Goal: Information Seeking & Learning: Learn about a topic

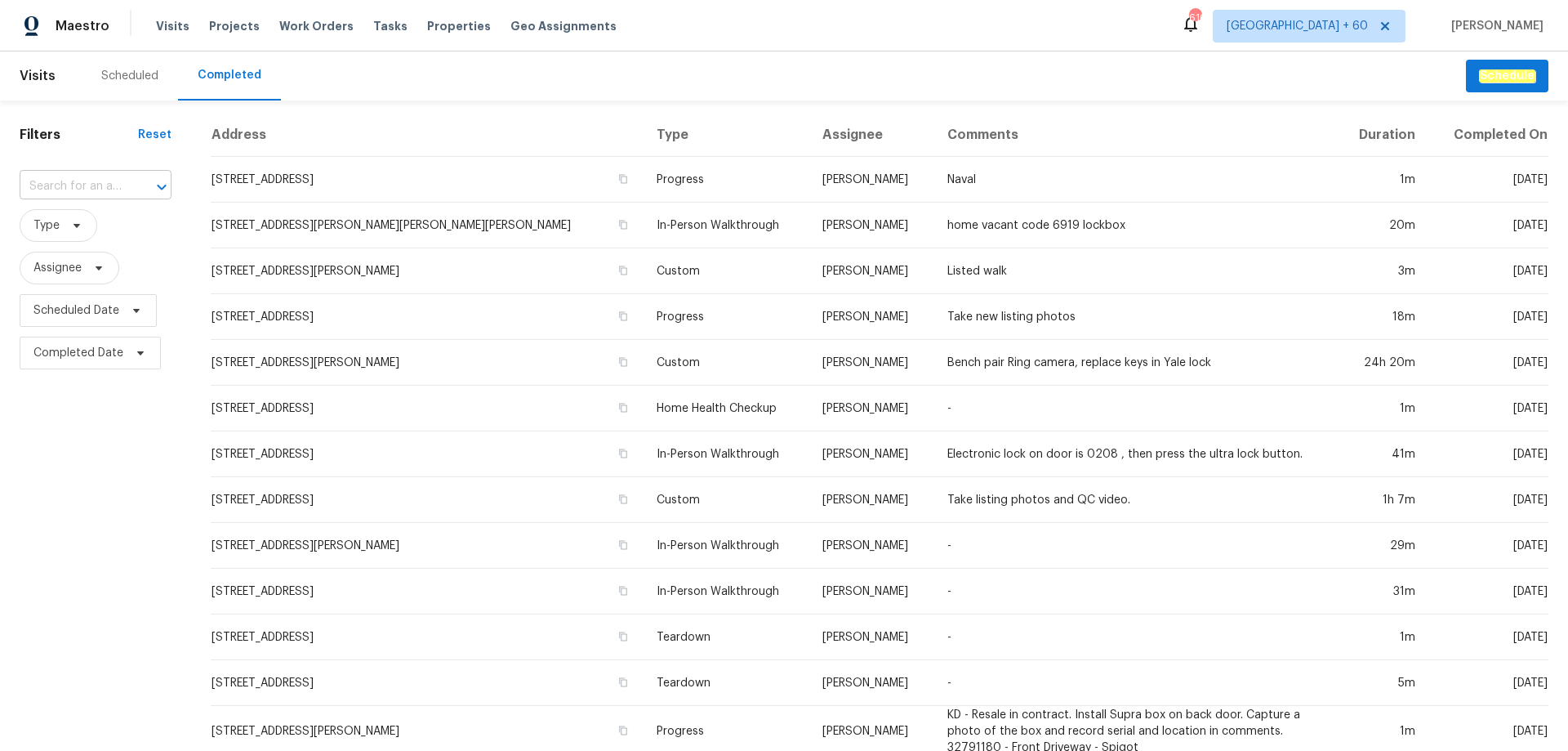
click at [69, 180] on input "text" at bounding box center [73, 186] width 106 height 25
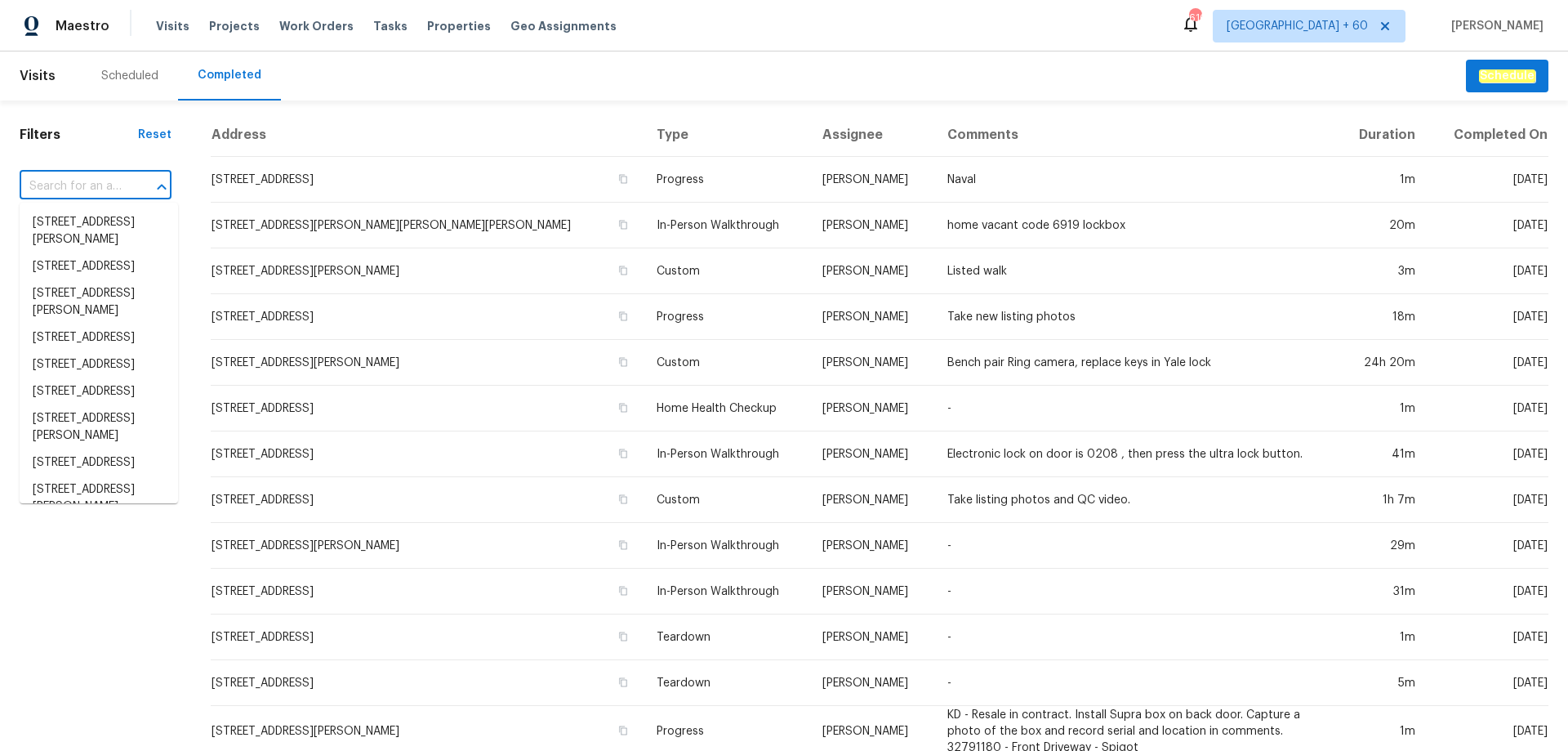
paste input "[STREET_ADDRESS][PERSON_NAME][PERSON_NAME]"
type input "[STREET_ADDRESS][PERSON_NAME][PERSON_NAME]"
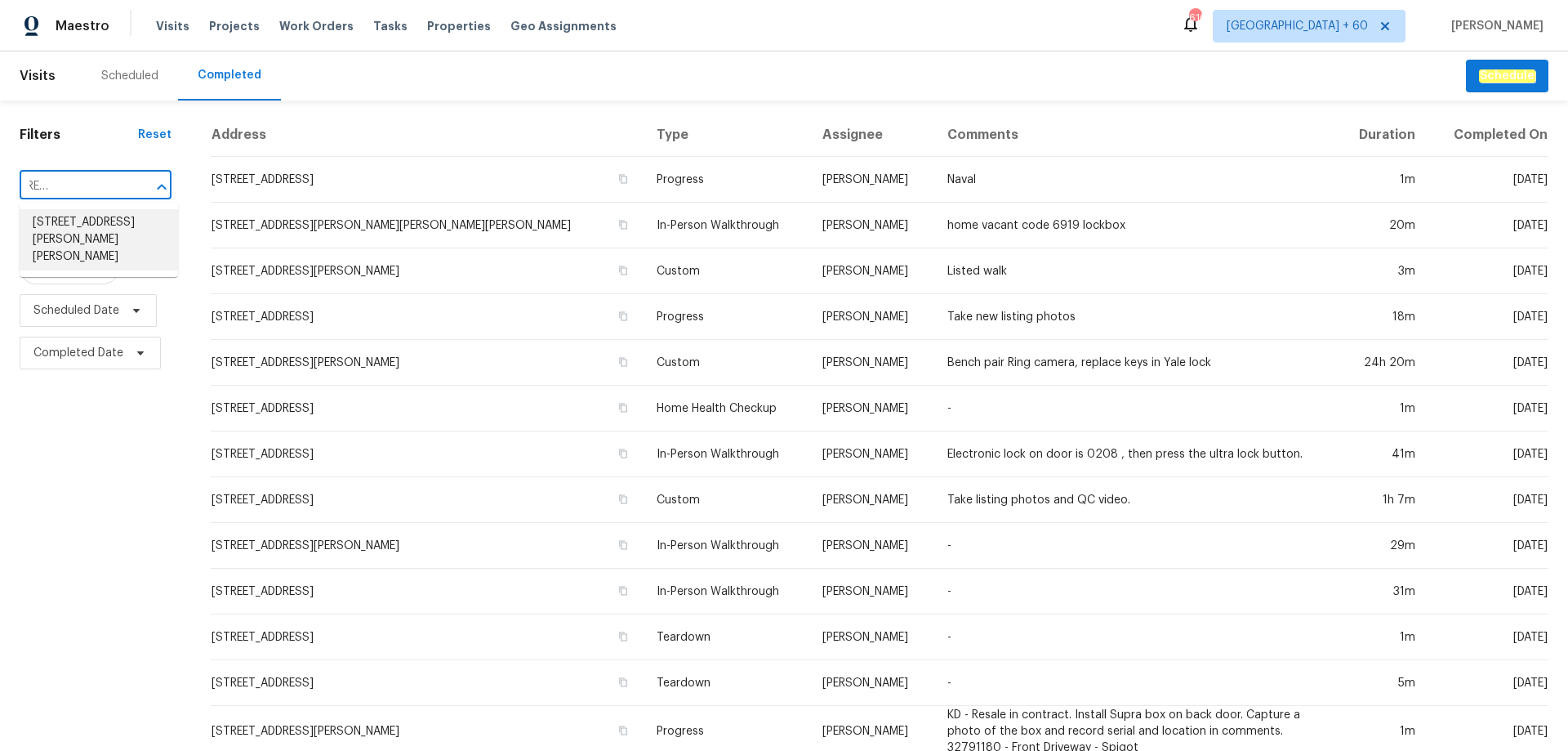
click at [94, 229] on li "12 Wallach Dr, Fenton, MO 63026" at bounding box center [99, 239] width 158 height 61
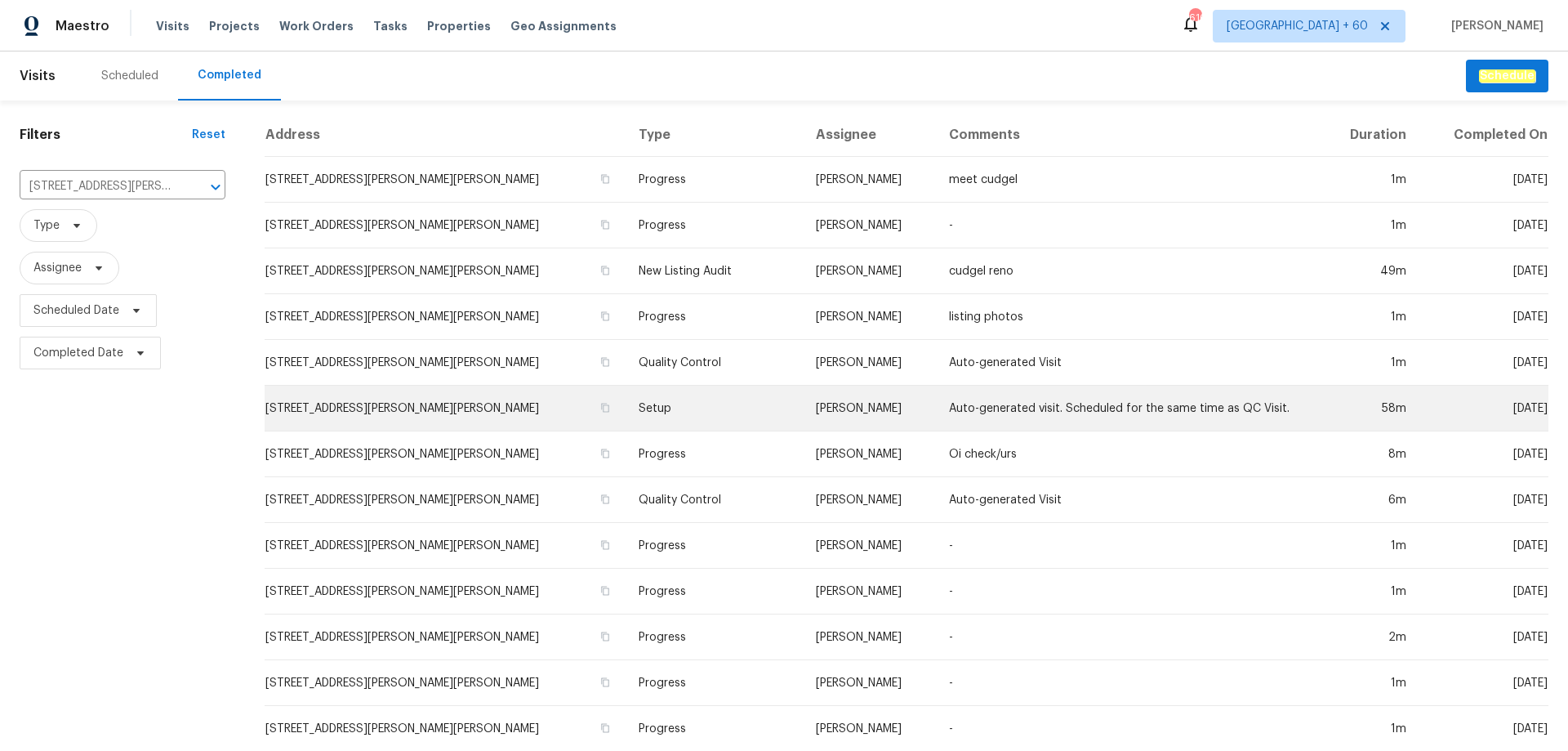
click at [625, 412] on td "Setup" at bounding box center [714, 408] width 177 height 46
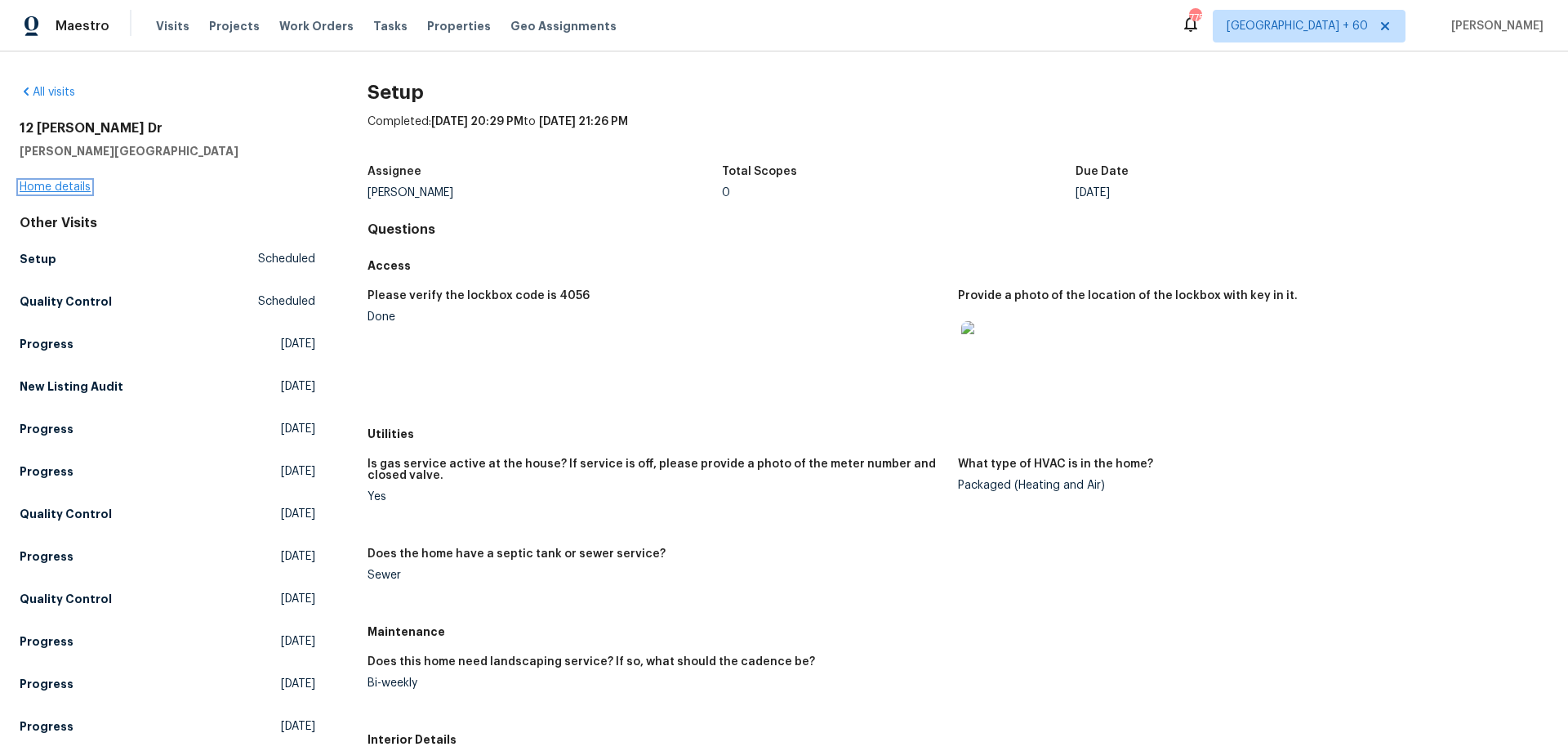
click at [51, 187] on link "Home details" at bounding box center [55, 187] width 71 height 11
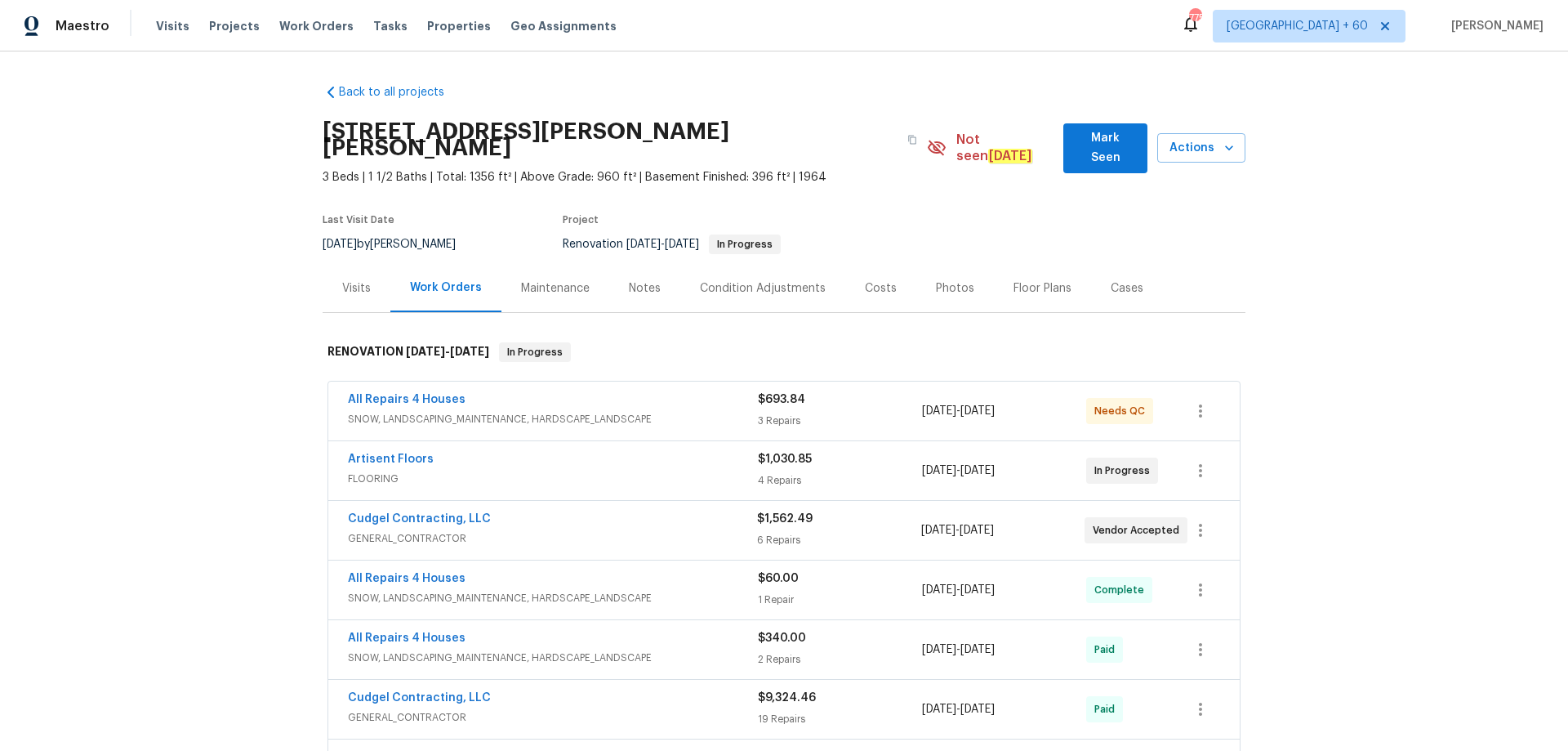
click at [948, 281] on div "Photos" at bounding box center [954, 288] width 77 height 48
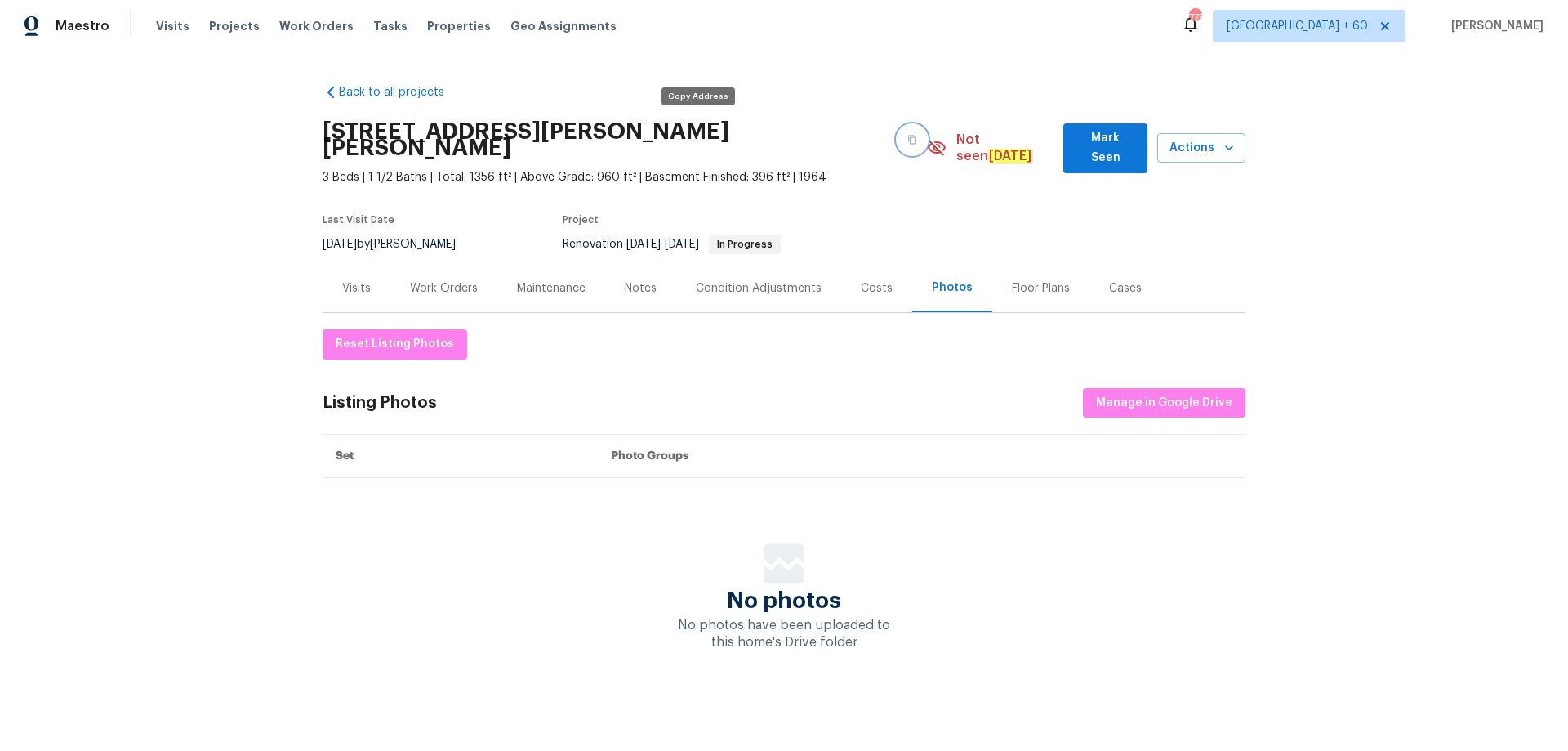
click at [897, 128] on button "button" at bounding box center [912, 140] width 30 height 30
click at [1131, 394] on span "Manage in Google Drive" at bounding box center [1164, 403] width 136 height 20
